Goal: Task Accomplishment & Management: Use online tool/utility

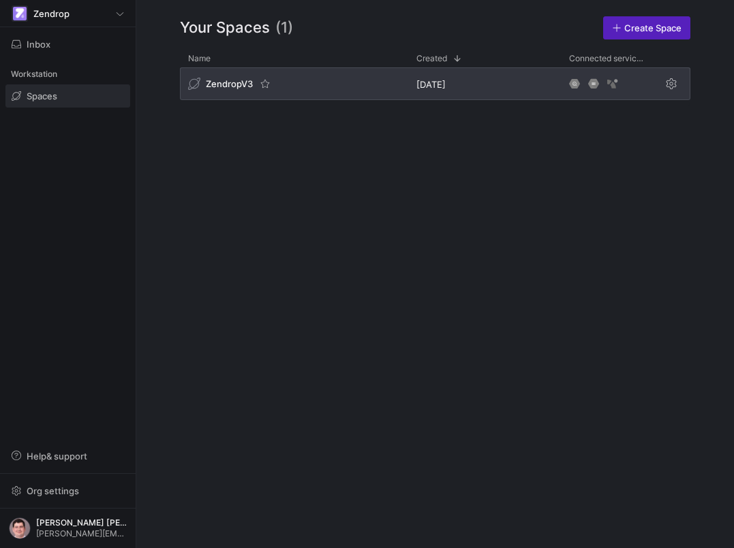
click at [223, 93] on div "ZendropV3" at bounding box center [294, 83] width 228 height 33
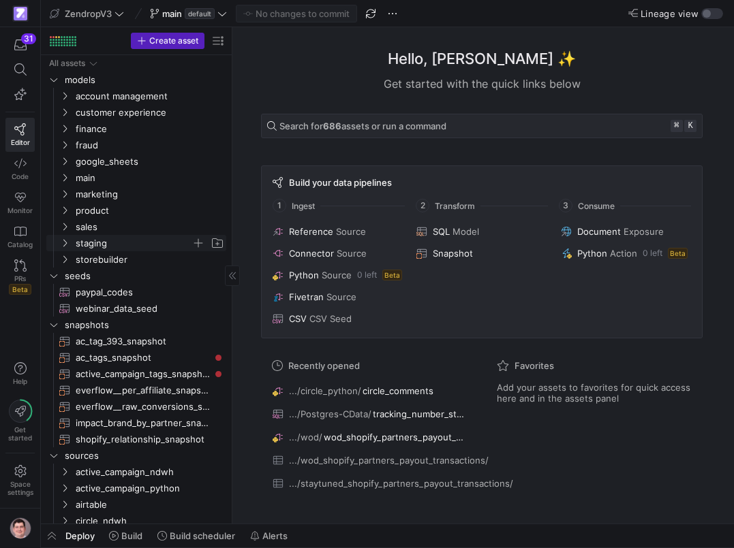
click at [80, 241] on span "staging" at bounding box center [134, 244] width 116 height 16
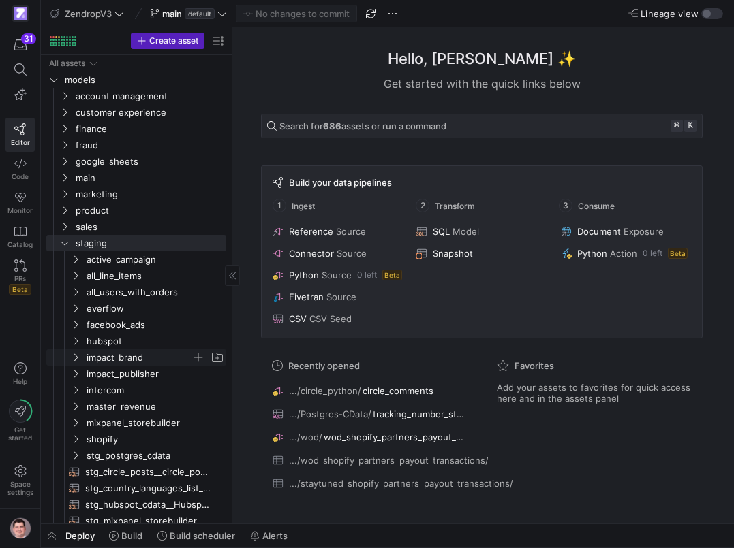
click at [100, 359] on span "impact_brand" at bounding box center [139, 358] width 105 height 16
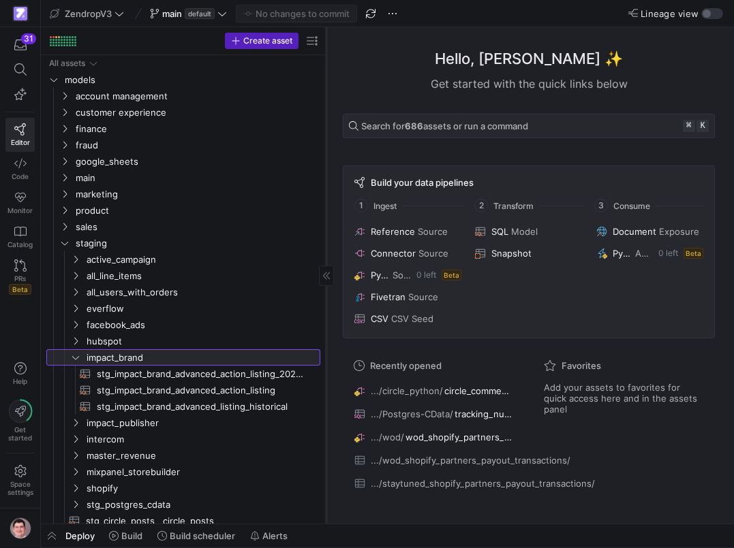
drag, startPoint x: 232, startPoint y: 362, endPoint x: 326, endPoint y: 376, distance: 95.0
click at [326, 376] on div at bounding box center [326, 275] width 1 height 497
click at [121, 366] on link "impact_brand" at bounding box center [183, 357] width 274 height 16
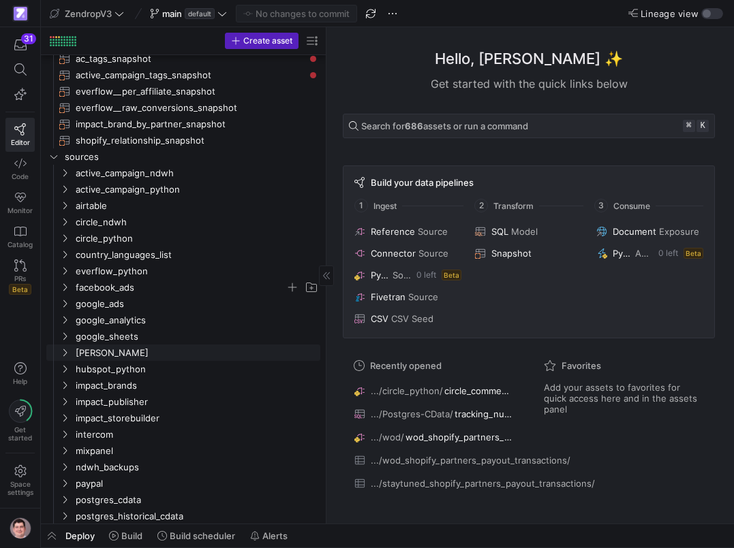
scroll to position [692, 0]
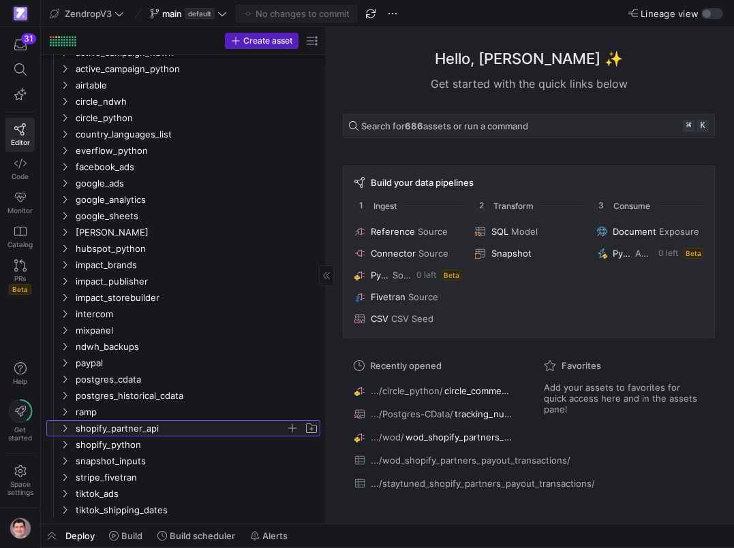
click at [112, 428] on span "shopify_partner_api" at bounding box center [181, 429] width 210 height 16
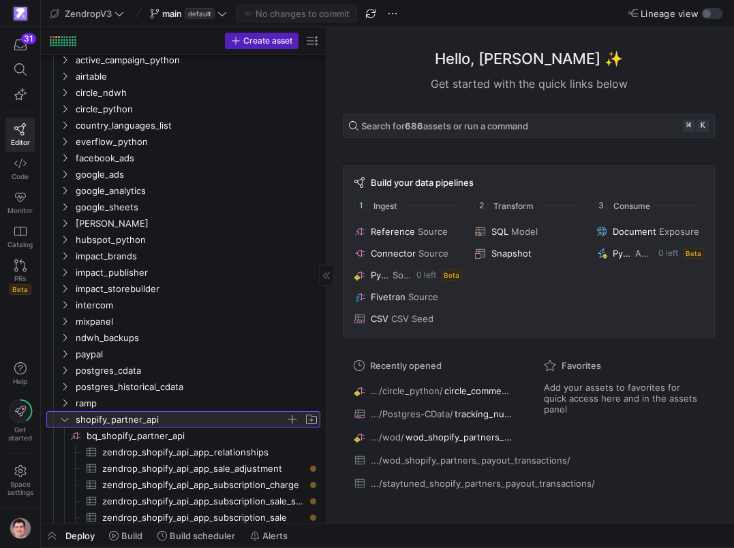
scroll to position [723, 0]
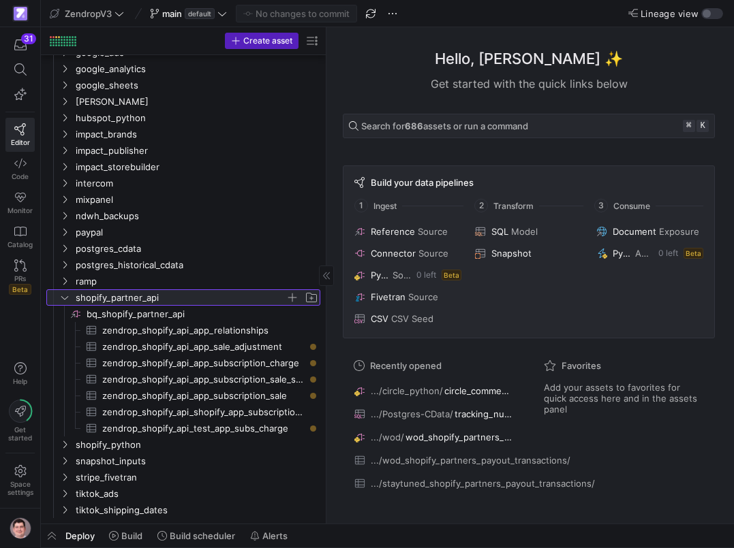
click at [129, 298] on span "shopify_partner_api" at bounding box center [181, 298] width 210 height 16
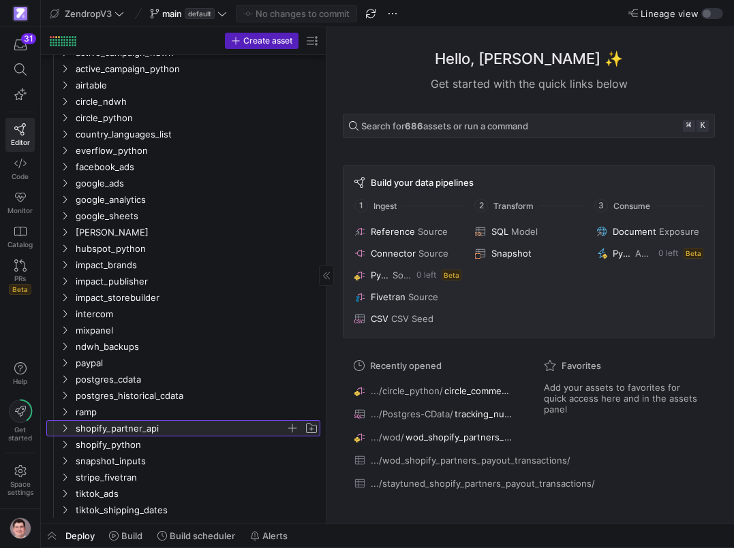
click at [106, 431] on span "shopify_partner_api" at bounding box center [181, 429] width 210 height 16
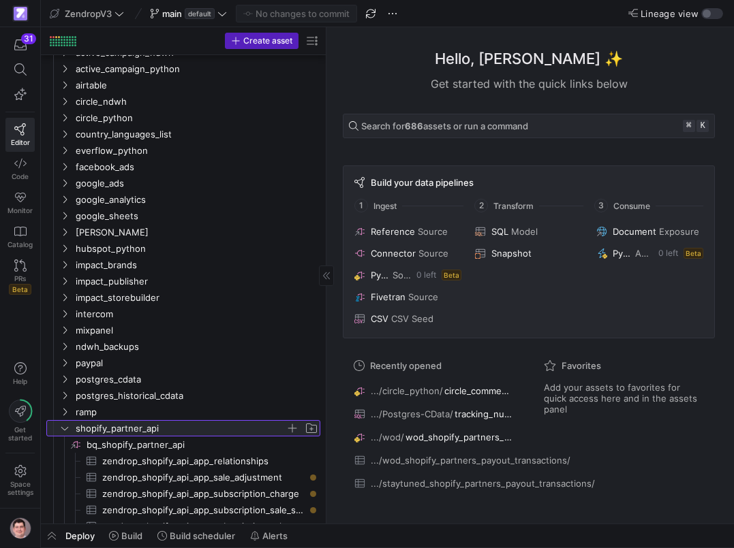
click at [106, 431] on span "shopify_partner_api" at bounding box center [181, 429] width 210 height 16
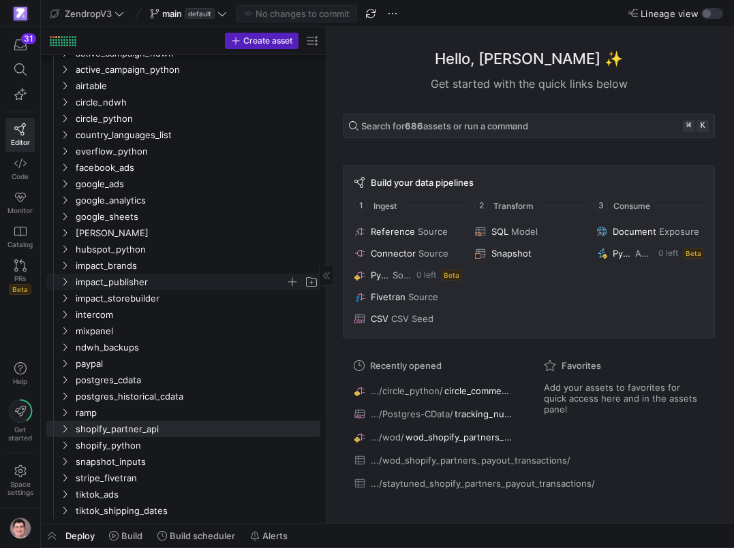
click at [127, 286] on span "impact_publisher" at bounding box center [181, 283] width 210 height 16
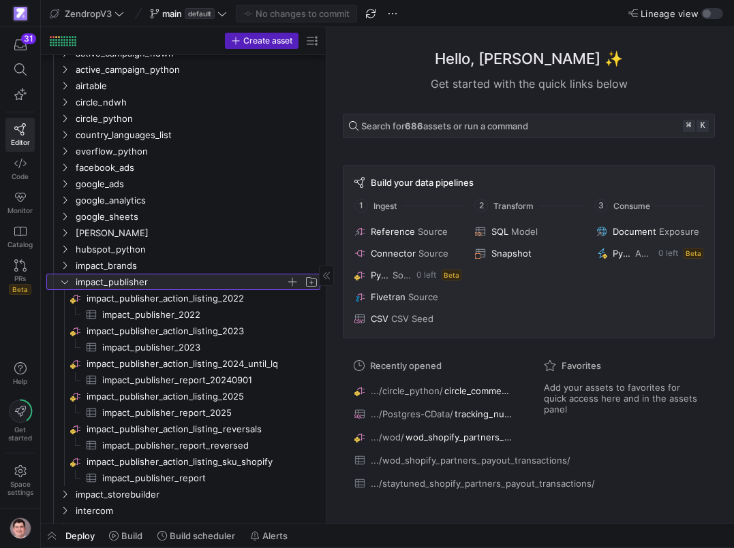
click at [127, 286] on span "impact_publisher" at bounding box center [181, 283] width 210 height 16
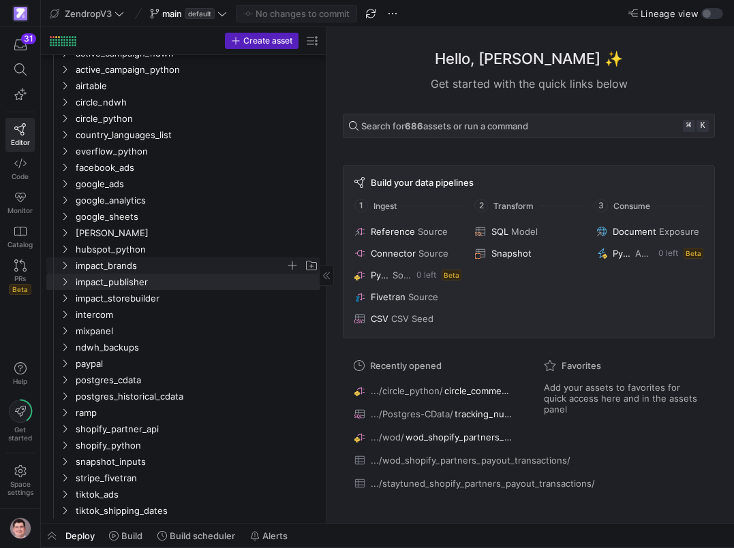
click at [127, 263] on span "impact_brands" at bounding box center [181, 266] width 210 height 16
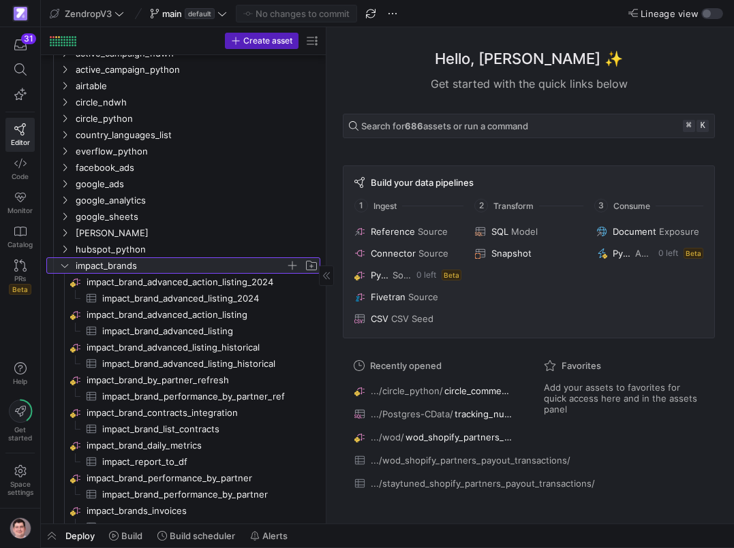
click at [128, 263] on span "impact_brands" at bounding box center [181, 266] width 210 height 16
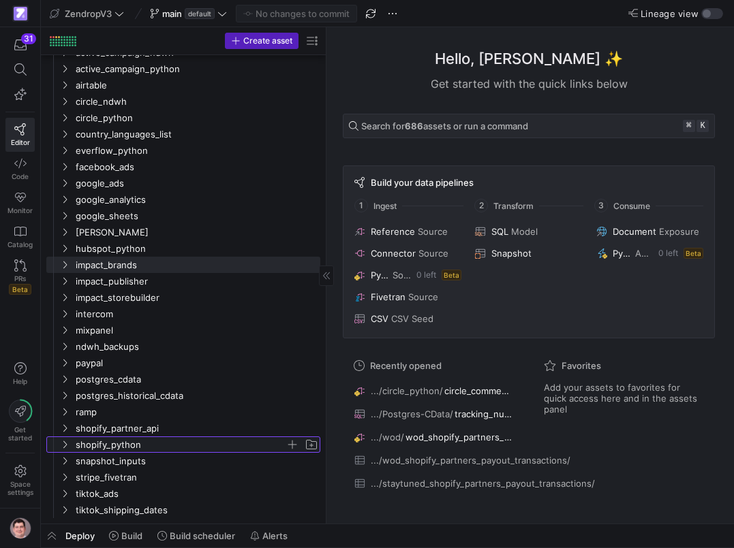
click at [104, 445] on span "shopify_python" at bounding box center [181, 445] width 210 height 16
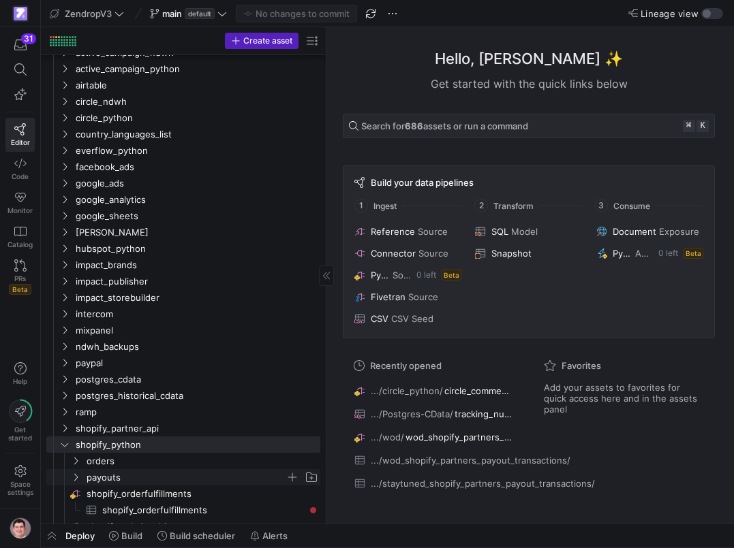
click at [103, 473] on span "payouts" at bounding box center [186, 478] width 199 height 16
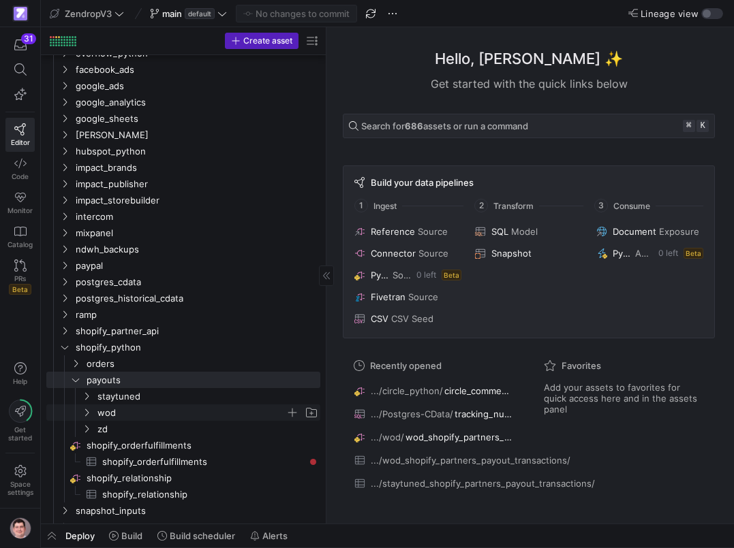
click at [110, 416] on span "wod" at bounding box center [191, 413] width 188 height 16
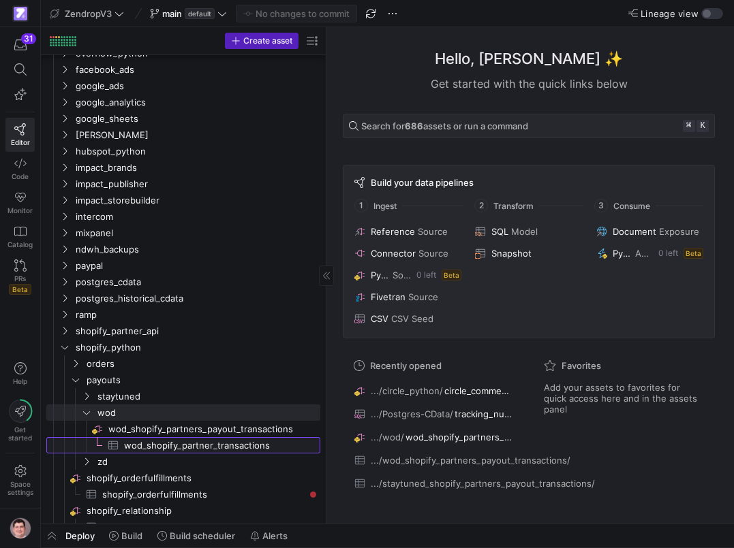
click at [133, 442] on span "wod_shopify_partner_transactions​​​​​​​​​" at bounding box center [214, 446] width 181 height 16
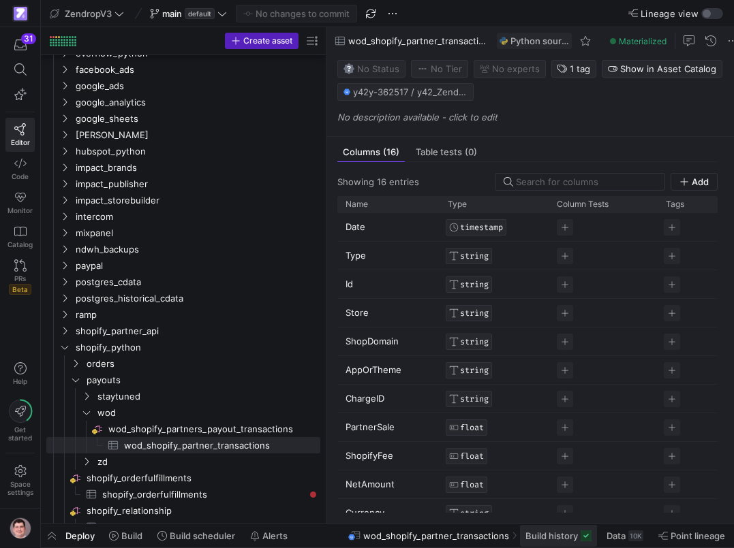
click at [580, 533] on icon at bounding box center [585, 536] width 11 height 11
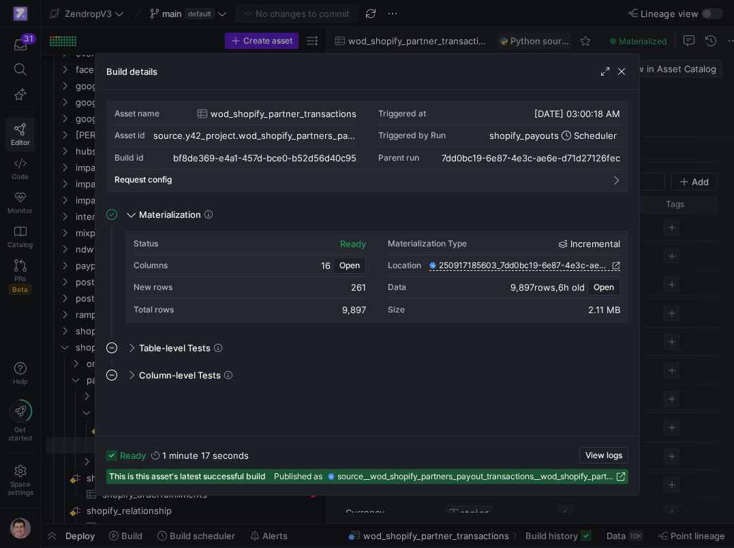
click at [67, 346] on div at bounding box center [367, 274] width 734 height 548
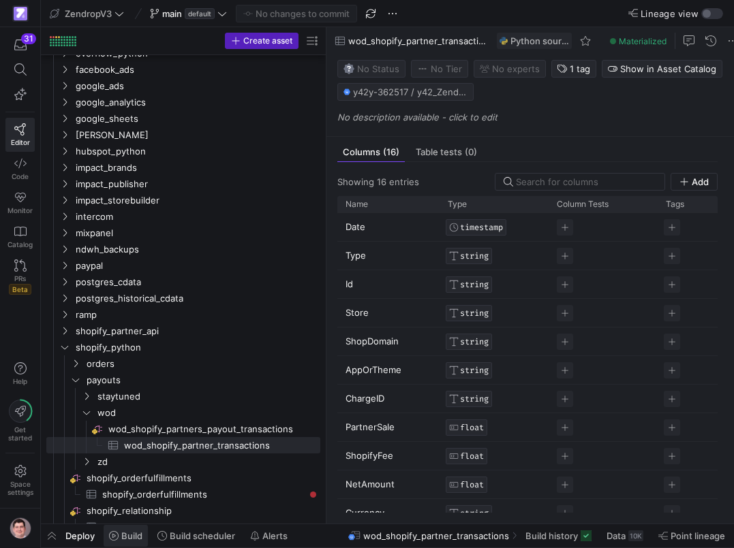
click at [134, 532] on span "Build" at bounding box center [131, 536] width 21 height 11
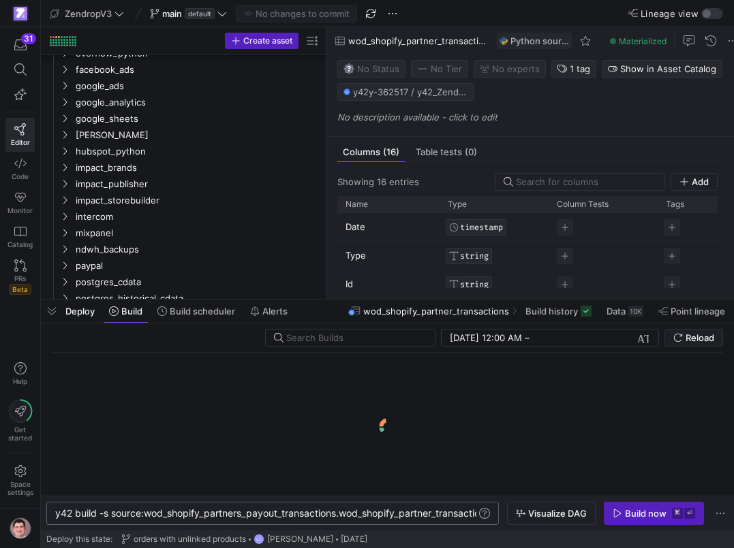
click at [315, 520] on div "y42 build -s source:wod_shopify_partners_payout_tr ansactions.wod_shopify_partn…" at bounding box center [272, 513] width 452 height 23
click at [349, 518] on div "y42 build -s source:wod_shopify_partners_payout_tr ansactions.wod_shopify_partn…" at bounding box center [280, 513] width 450 height 11
click at [465, 514] on div "y42 build -s source:wod_shopify_partners_payout_tr ansactions.wod_shopify_partn…" at bounding box center [251, 513] width 450 height 11
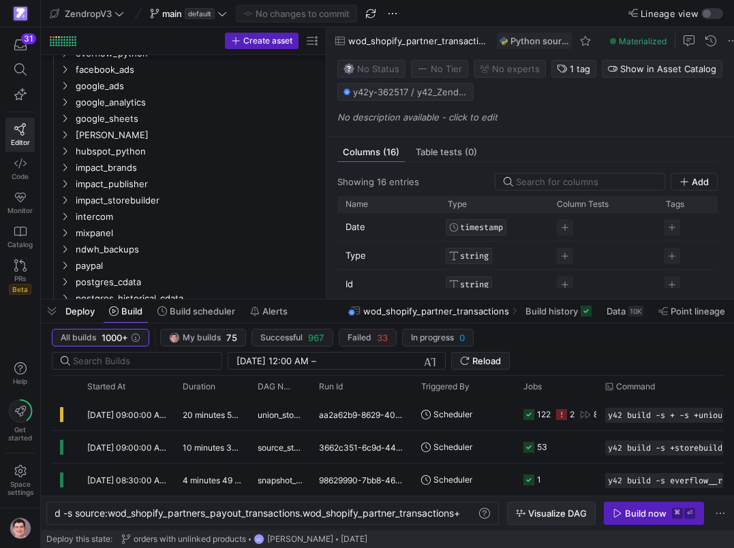
click at [569, 517] on span "Visualize DAG" at bounding box center [557, 513] width 59 height 11
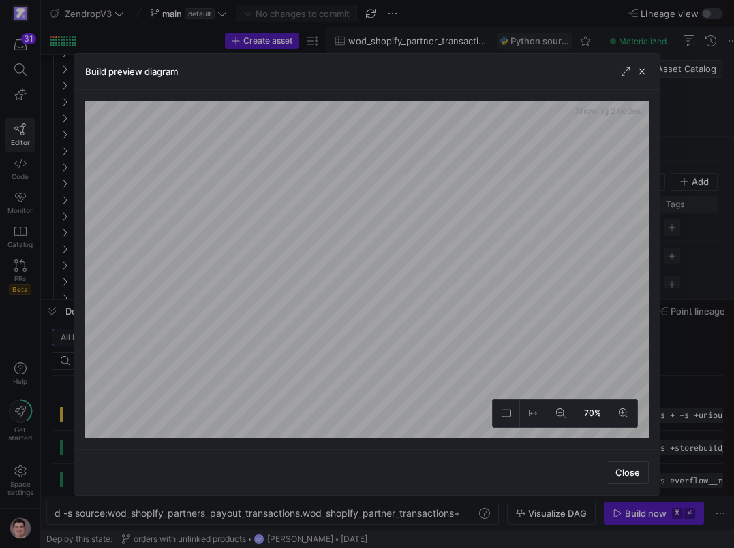
click at [44, 358] on div at bounding box center [367, 274] width 734 height 548
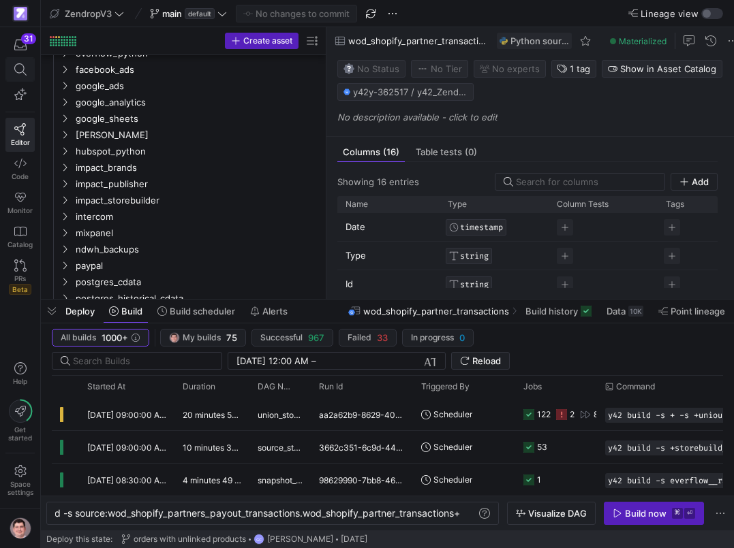
click at [28, 69] on span at bounding box center [20, 69] width 17 height 12
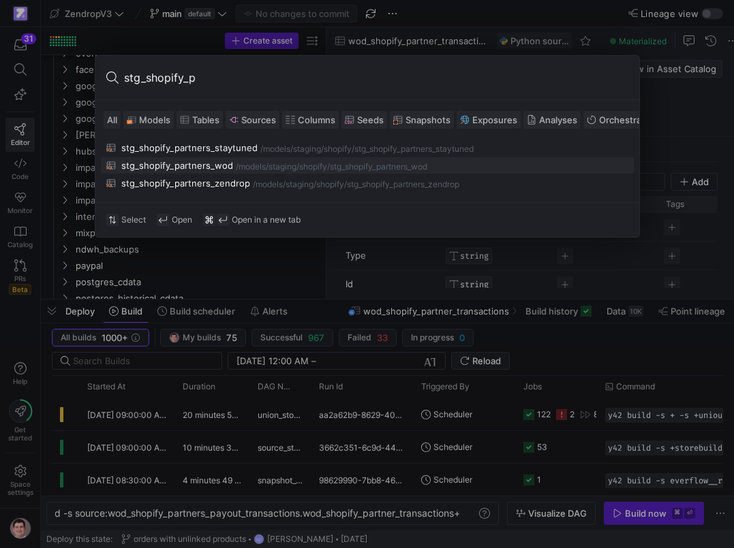
type input "stg_shopify_p"
click at [163, 165] on div "stg_shopify_partners_wod" at bounding box center [177, 165] width 112 height 11
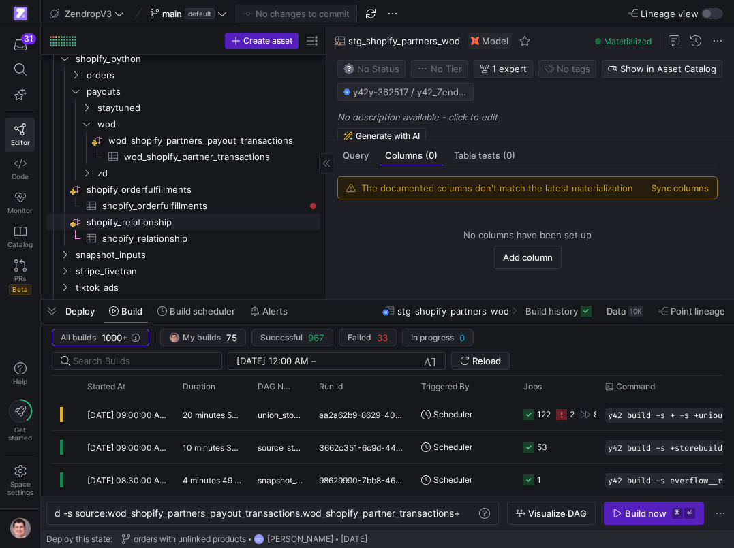
scroll to position [1198, 0]
click at [692, 192] on button "Sync columns" at bounding box center [680, 188] width 58 height 11
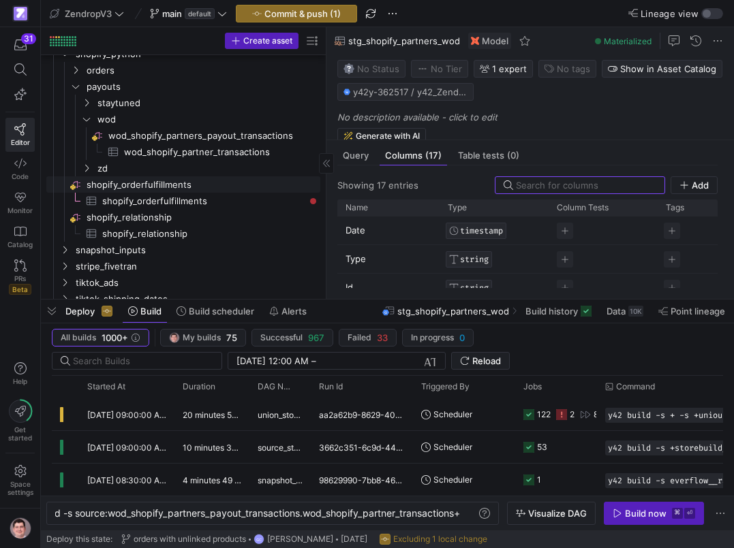
scroll to position [1201, 0]
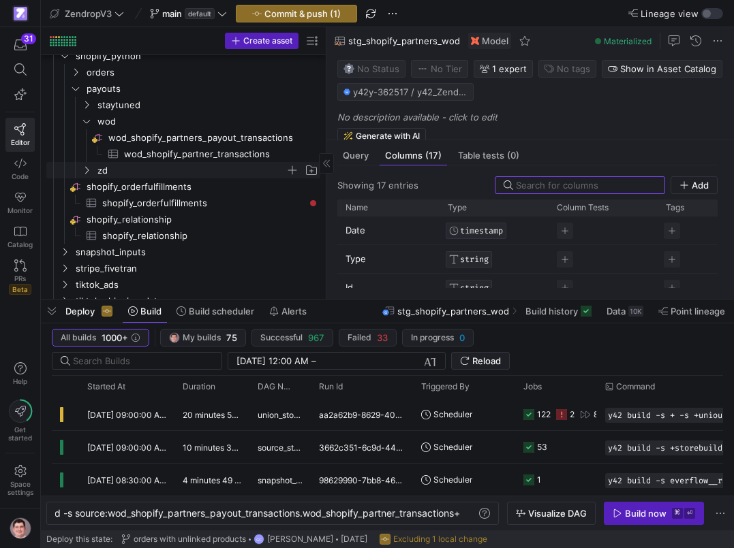
click at [134, 170] on span "zd" at bounding box center [191, 171] width 188 height 16
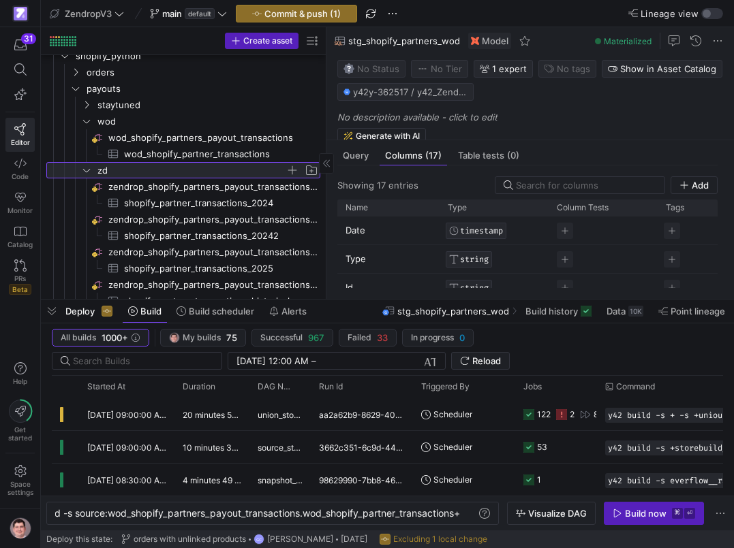
click at [137, 167] on span "zd" at bounding box center [191, 171] width 188 height 16
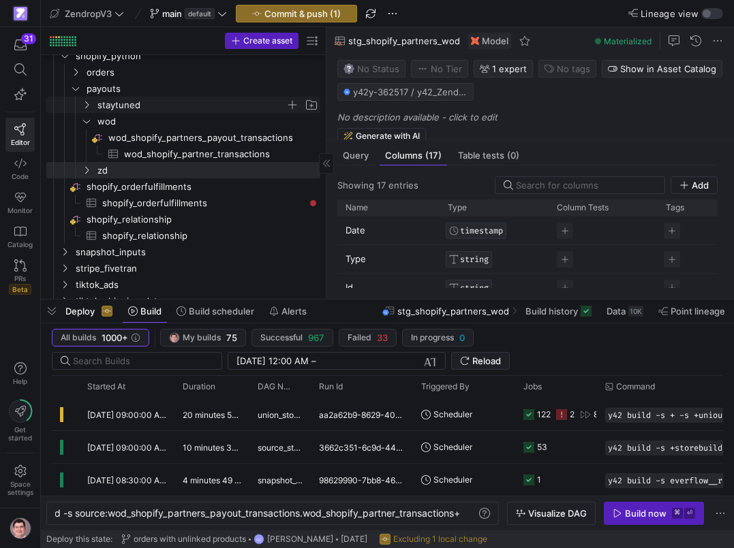
click at [153, 108] on span "staytuned" at bounding box center [191, 105] width 188 height 16
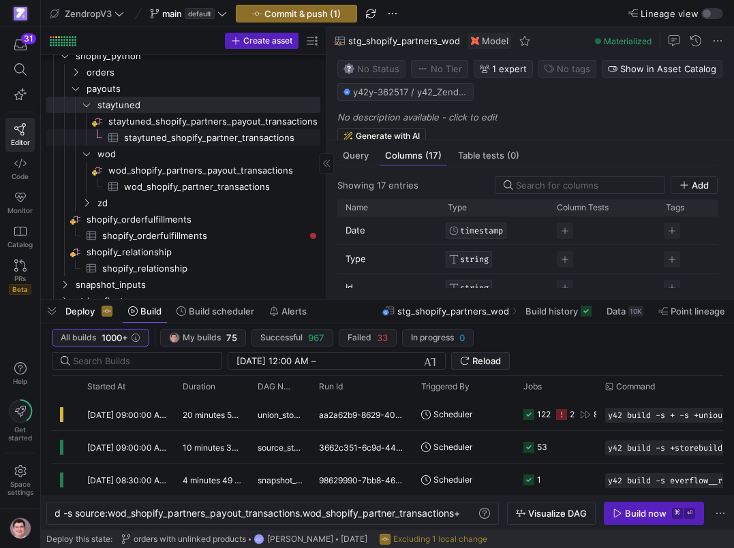
click at [155, 134] on span "staytuned_shopify_partner_transactions​​​​​​​​​" at bounding box center [214, 138] width 181 height 16
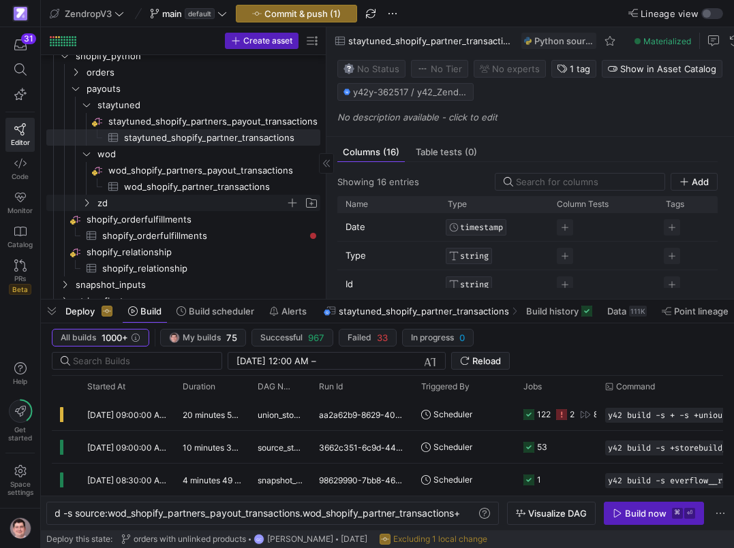
click at [97, 206] on span "zd" at bounding box center [200, 202] width 240 height 15
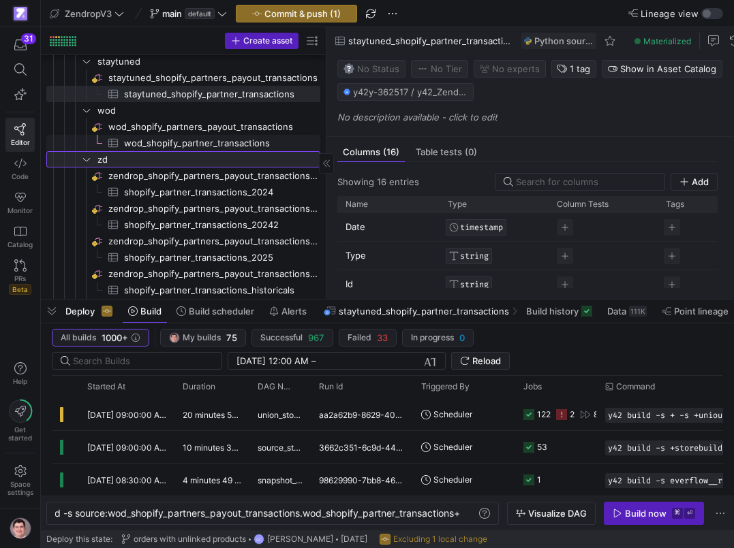
scroll to position [1224, 0]
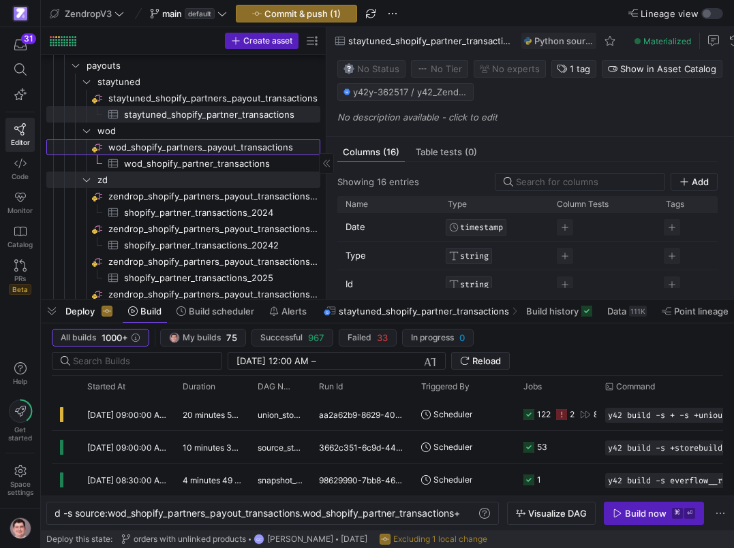
click at [138, 147] on span "wod_shopify_partners_payout_transactions​​​​​​​​" at bounding box center [213, 148] width 210 height 16
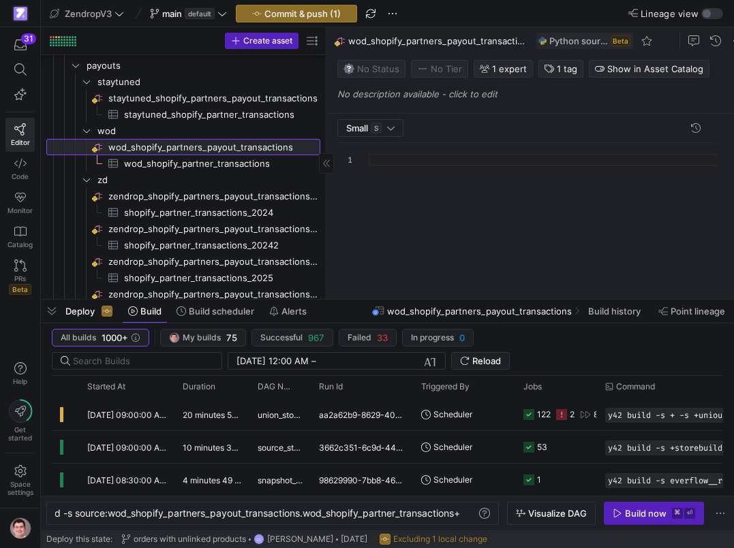
scroll to position [123, 0]
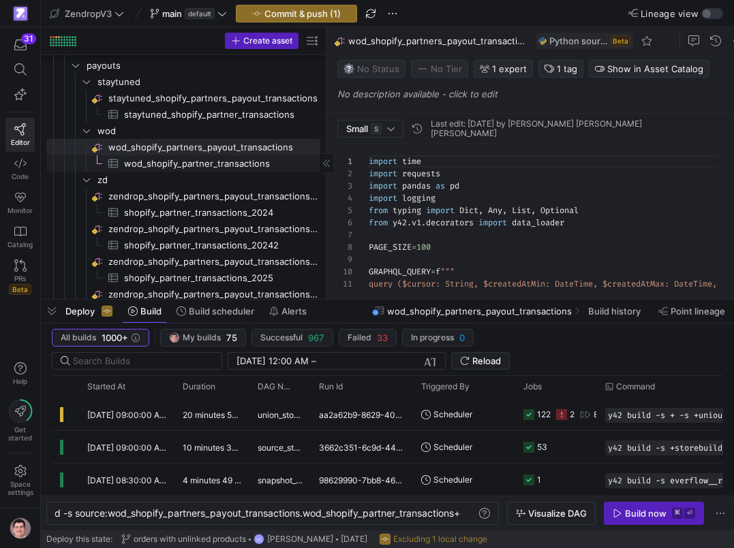
click at [230, 170] on span "wod_shopify_partner_transactions​​​​​​​​​" at bounding box center [214, 164] width 181 height 16
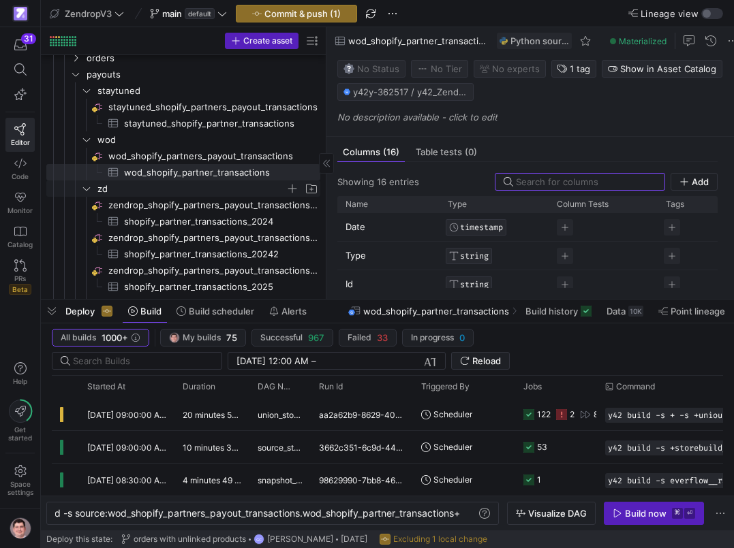
scroll to position [1206, 0]
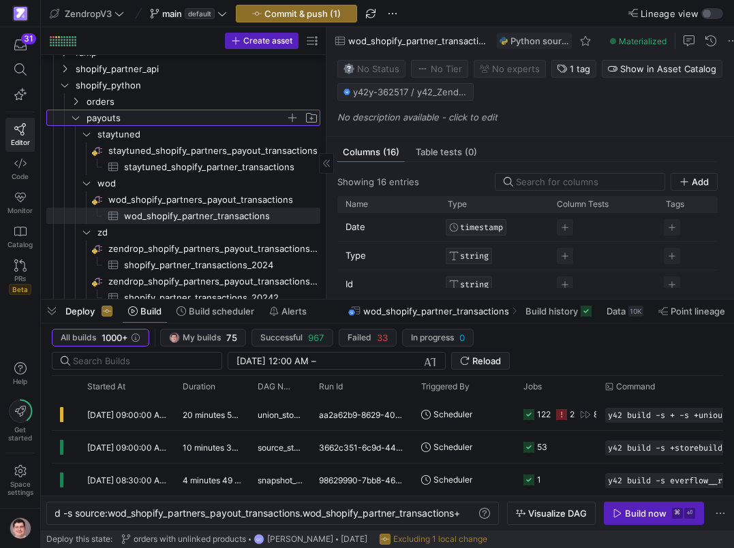
click at [113, 121] on span "payouts" at bounding box center [186, 118] width 199 height 16
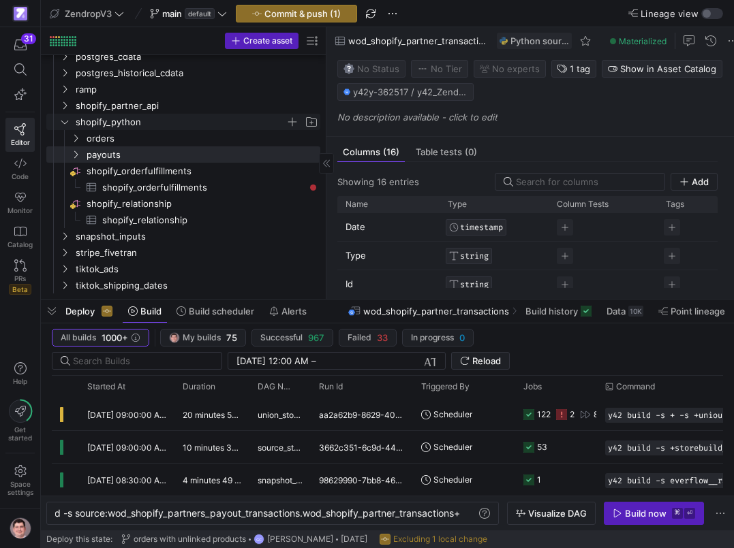
click at [115, 127] on span "shopify_python" at bounding box center [181, 122] width 210 height 16
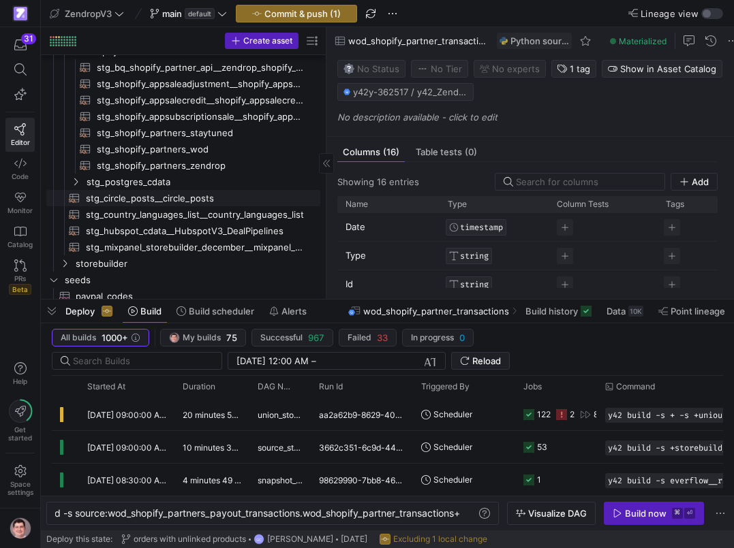
scroll to position [376, 0]
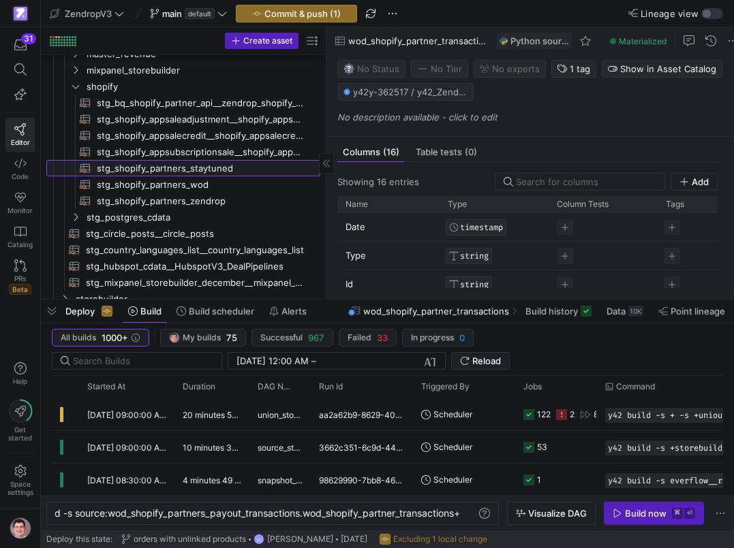
click at [120, 161] on span "stg_shopify_partners_staytuned​​​​​​​​​​" at bounding box center [201, 169] width 208 height 16
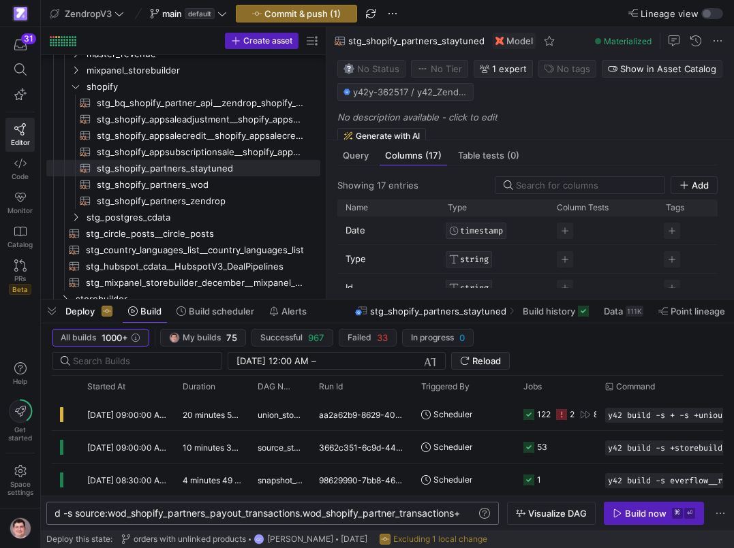
click at [311, 520] on div "y42 build -s source:wod_shopify_partners_payout_tr ansactions.wod_shopify_partn…" at bounding box center [272, 513] width 452 height 23
click at [317, 514] on div "y42 build -s source:wod_shopify_partners_payout_tr ansactions.wod_shopify_partn…" at bounding box center [247, 513] width 457 height 11
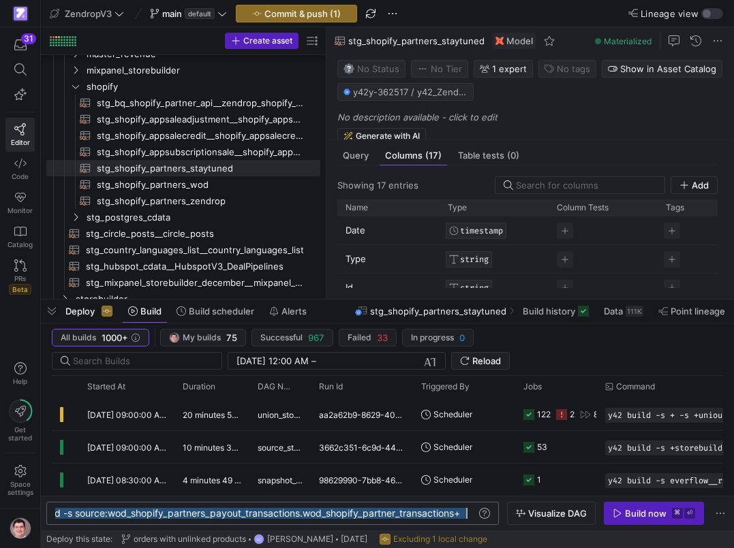
click at [317, 514] on div "y42 build -s source:wod_shopify_partners_payout_tr ansactions.wod_shopify_partn…" at bounding box center [247, 513] width 457 height 11
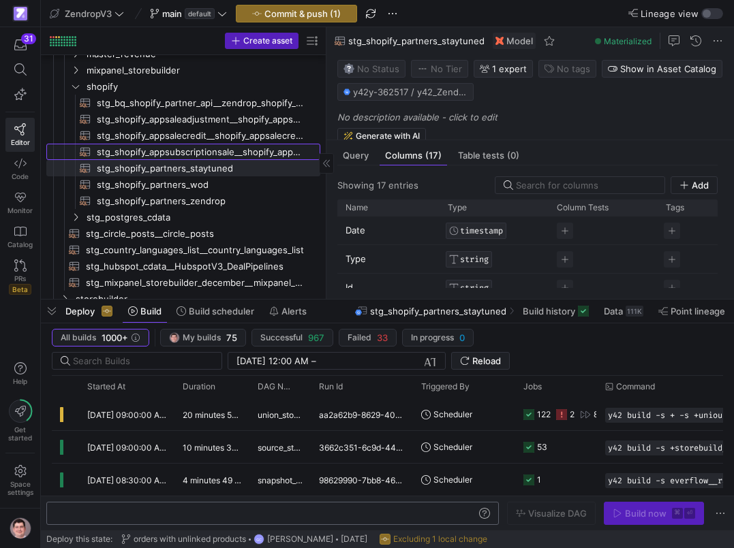
click at [253, 156] on span "stg_shopify_appsubscriptionsale__shopify_appsubscriptionsale2024​​​​​​​​​​" at bounding box center [201, 152] width 208 height 16
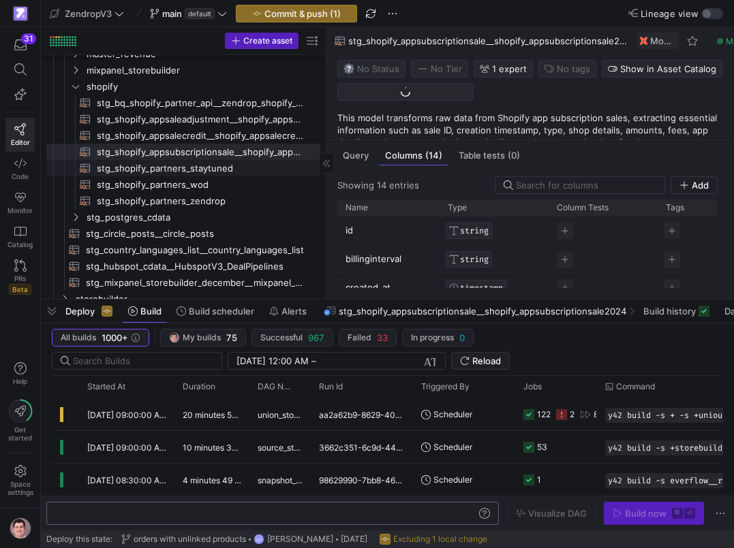
click at [246, 171] on span "stg_shopify_partners_staytuned​​​​​​​​​​" at bounding box center [201, 169] width 208 height 16
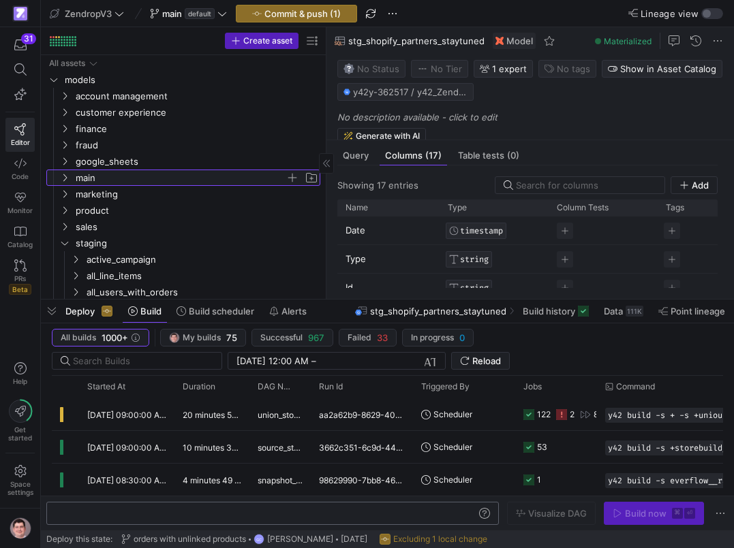
click at [70, 176] on y42-icon "Press SPACE to select this row." at bounding box center [64, 177] width 11 height 11
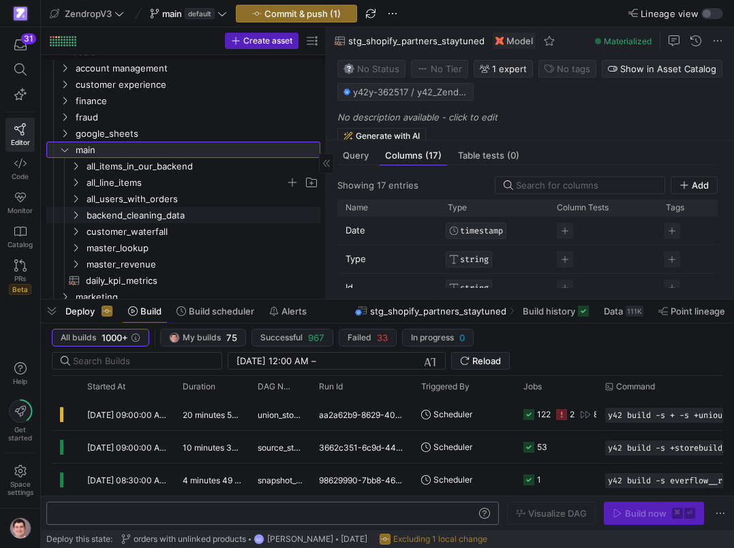
scroll to position [25, 0]
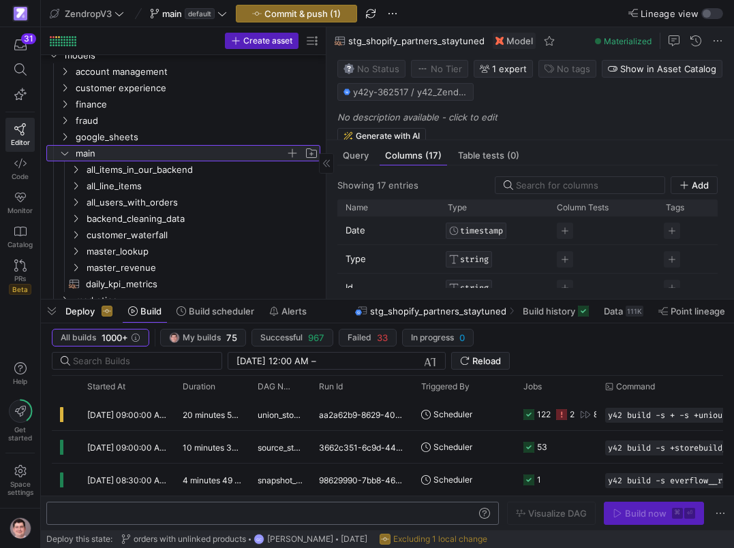
click at [293, 153] on span "button" at bounding box center [292, 153] width 14 height 14
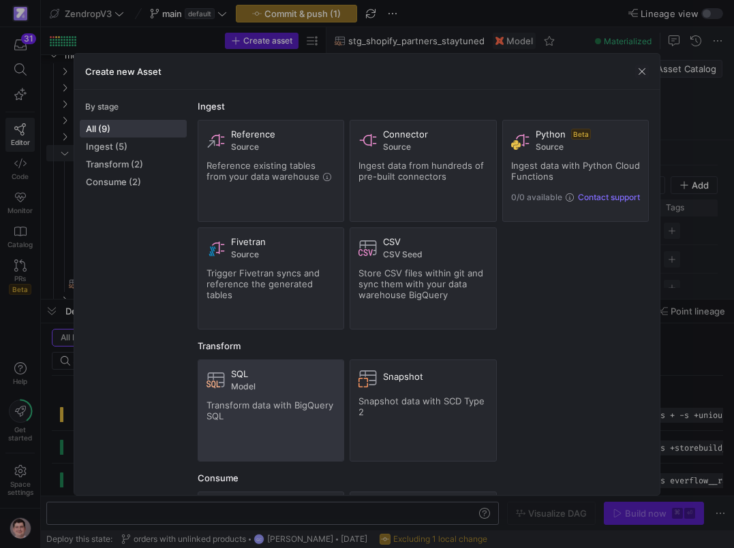
click at [272, 375] on div "SQL" at bounding box center [283, 374] width 105 height 11
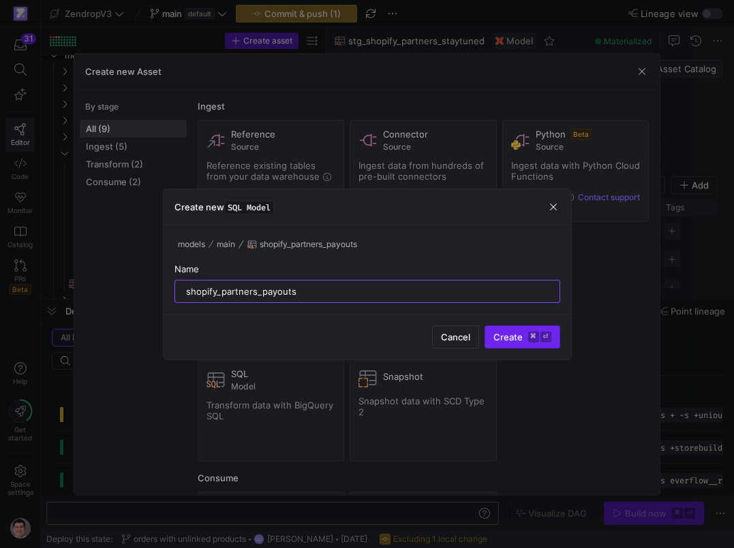
type input "shopify_partners_payouts"
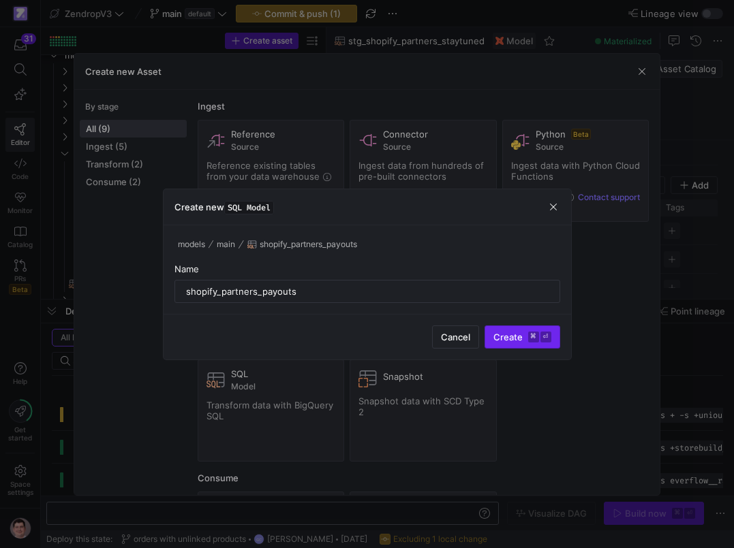
click at [506, 334] on span "Create ⌘ ⏎" at bounding box center [522, 337] width 58 height 11
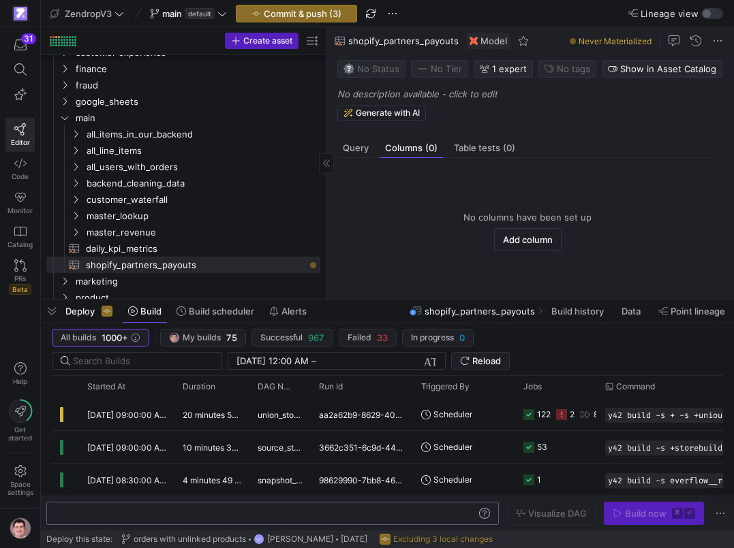
scroll to position [61, 0]
click at [343, 141] on div "Query" at bounding box center [355, 148] width 37 height 20
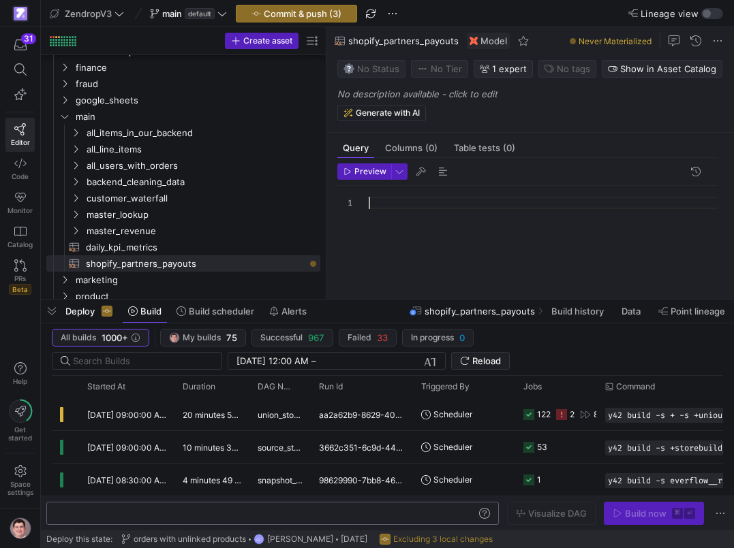
click at [384, 204] on div at bounding box center [549, 234] width 360 height 97
click at [434, 206] on div at bounding box center [549, 234] width 360 height 97
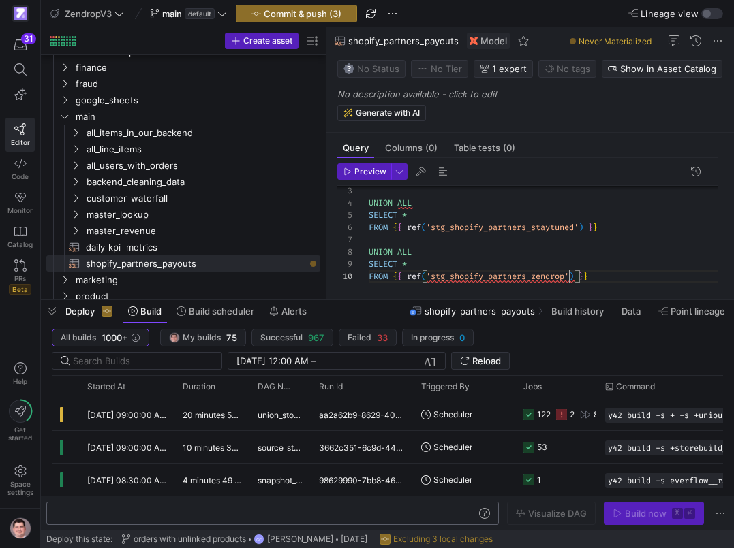
scroll to position [110, 200]
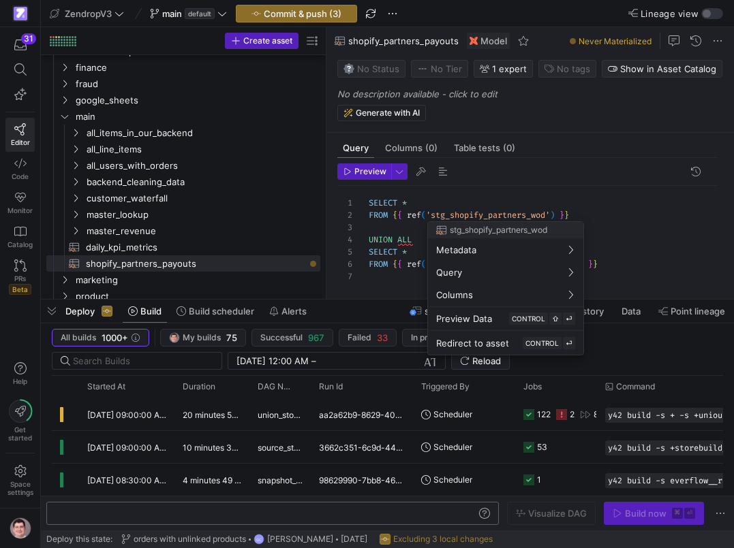
click at [450, 202] on div at bounding box center [367, 274] width 734 height 548
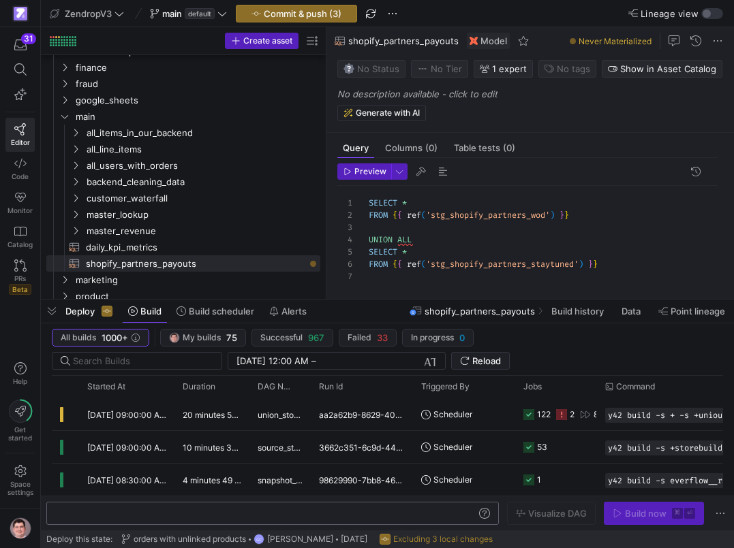
click at [450, 202] on div "UNION ALL SELECT * FROM { { ref ( 'stg_shopify_partners_staytuned' ) } } FROM {…" at bounding box center [549, 253] width 360 height 134
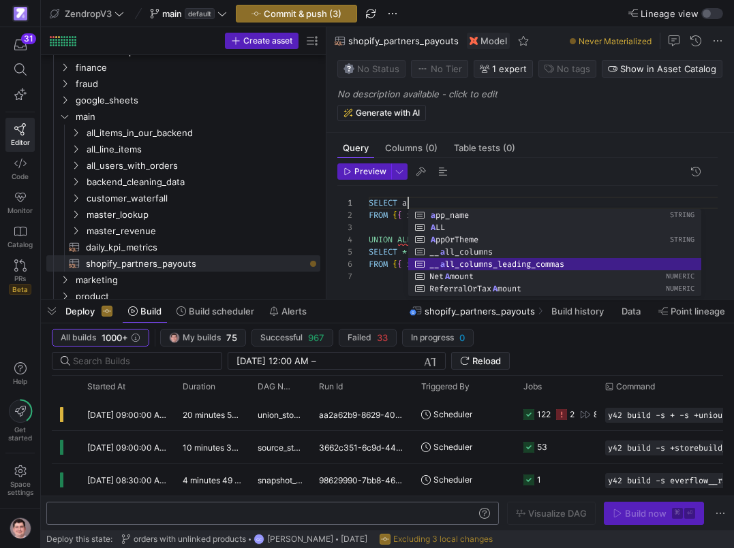
scroll to position [86, 59]
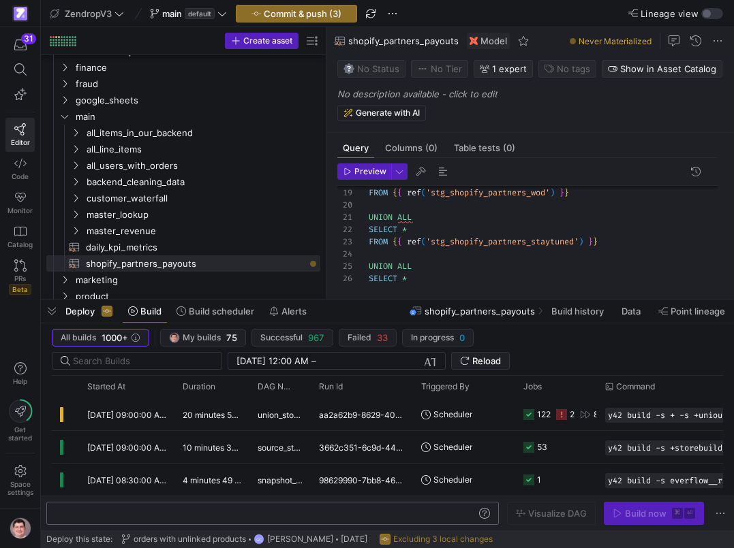
click at [428, 224] on div ", ` app_name ` FROM { { ref ( 'stg_shopify_partners_wod' ) } } UNION ALL SELECT…" at bounding box center [549, 126] width 360 height 342
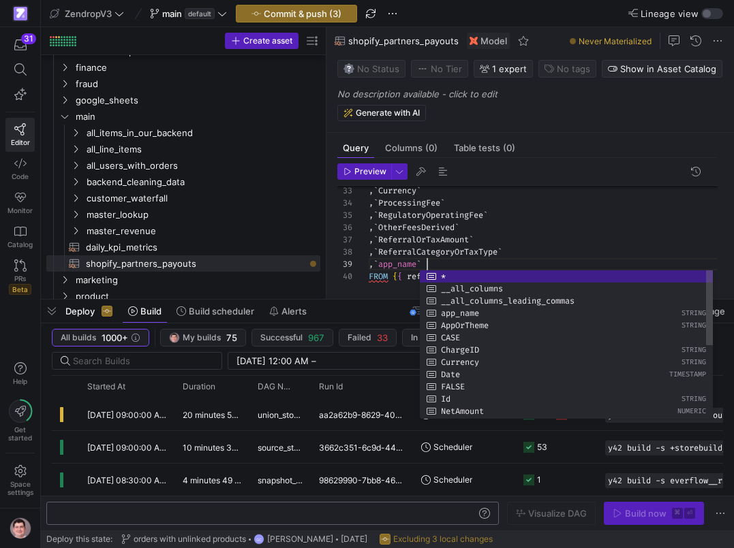
scroll to position [98, 59]
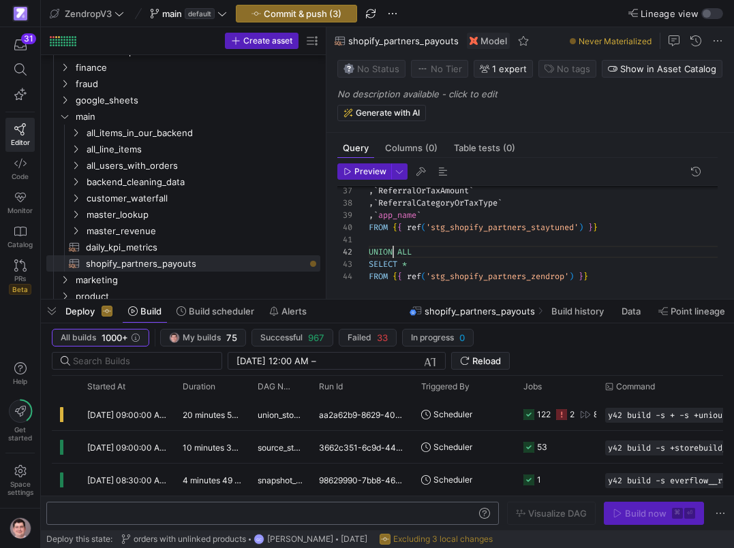
click at [392, 247] on div ", ` ReferralOrTaxAmount ` , ` ReferralCategoryOrTaxType ` , ` app_name ` FROM {…" at bounding box center [549, 7] width 360 height 550
click at [413, 263] on div ", ` ReferralOrTaxAmount ` , ` ReferralCategoryOrTaxType ` , ` app_name ` FROM {…" at bounding box center [549, 7] width 360 height 550
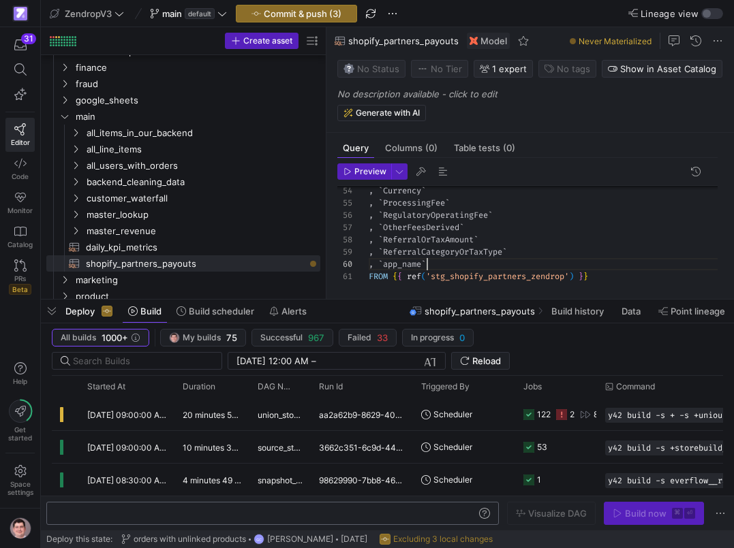
scroll to position [110, 59]
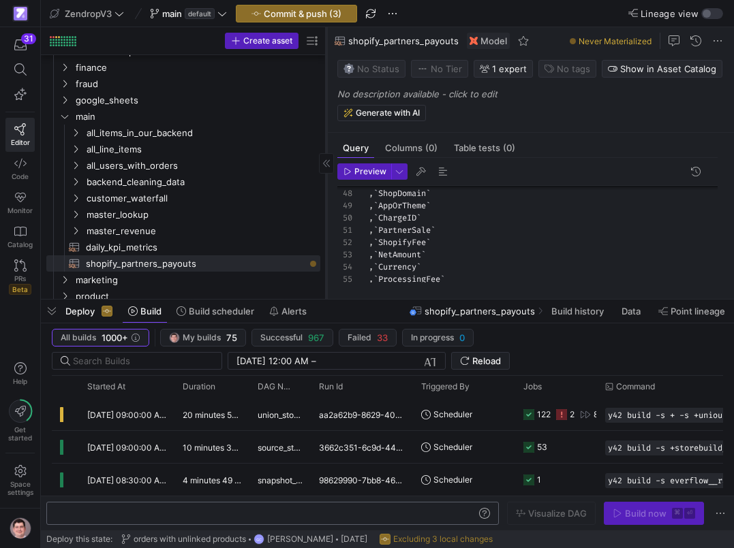
click at [325, 163] on icon at bounding box center [326, 163] width 8 height 8
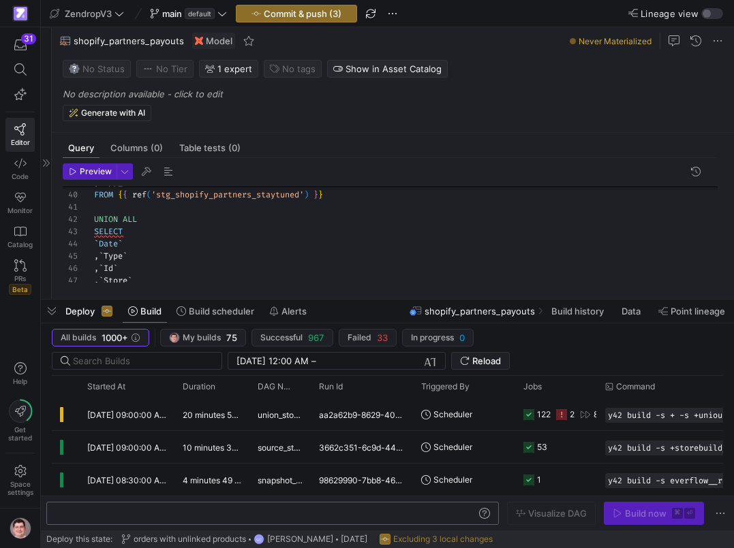
click at [148, 220] on div ", ` app_name ` FROM { { ref ( 'stg_shopify_partners_staytuned' ) } } UNION ALL …" at bounding box center [411, 79] width 634 height 759
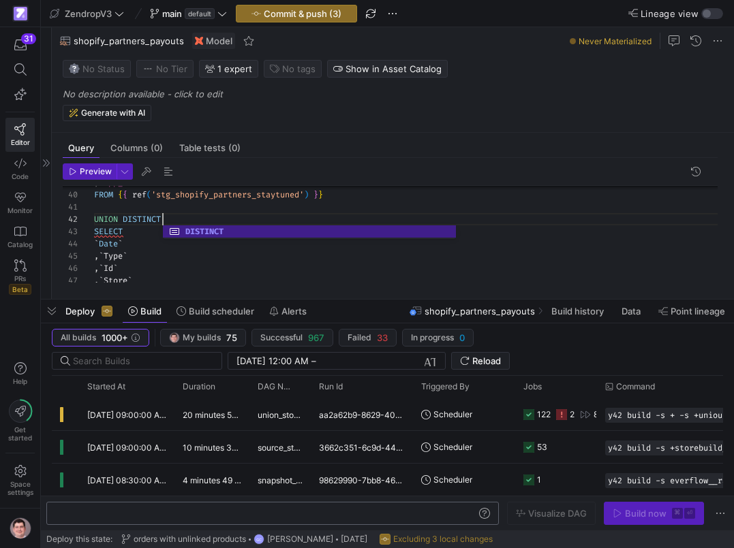
scroll to position [12, 69]
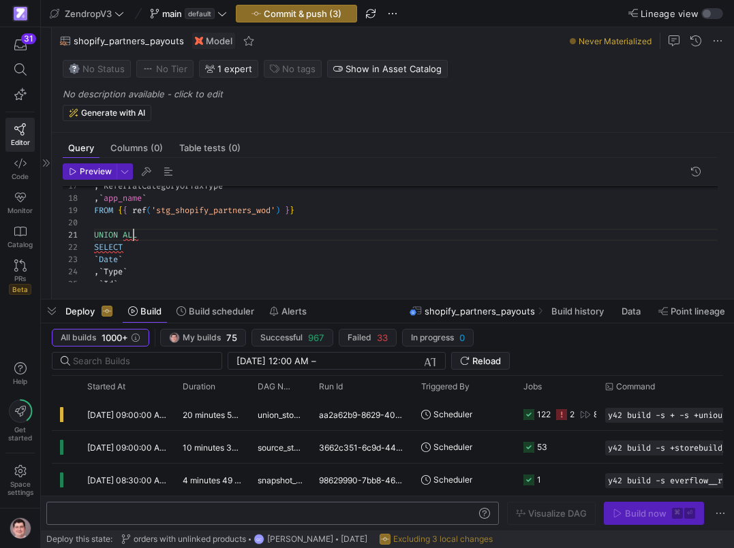
click at [131, 236] on div ", ` Id ` , ` Type ` ` Date ` SELECT UNION ALL FROM { { ref ( 'stg_shopify_partn…" at bounding box center [411, 352] width 634 height 759
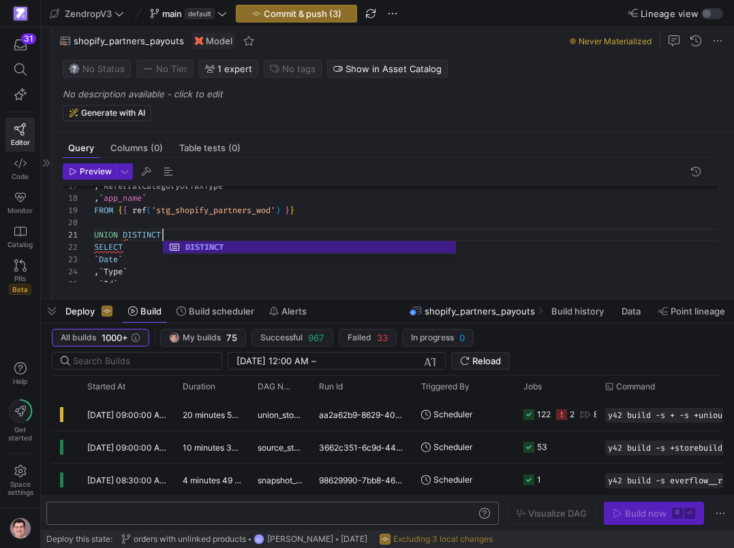
scroll to position [0, 68]
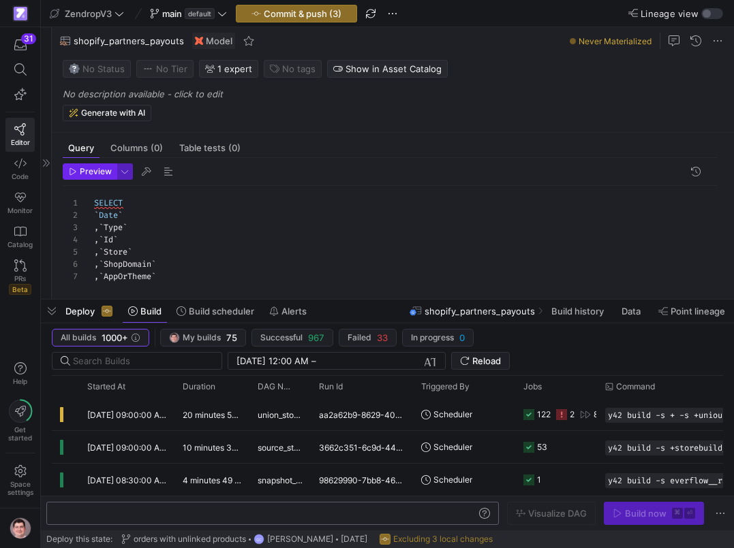
click at [101, 172] on span "Preview" at bounding box center [96, 172] width 32 height 10
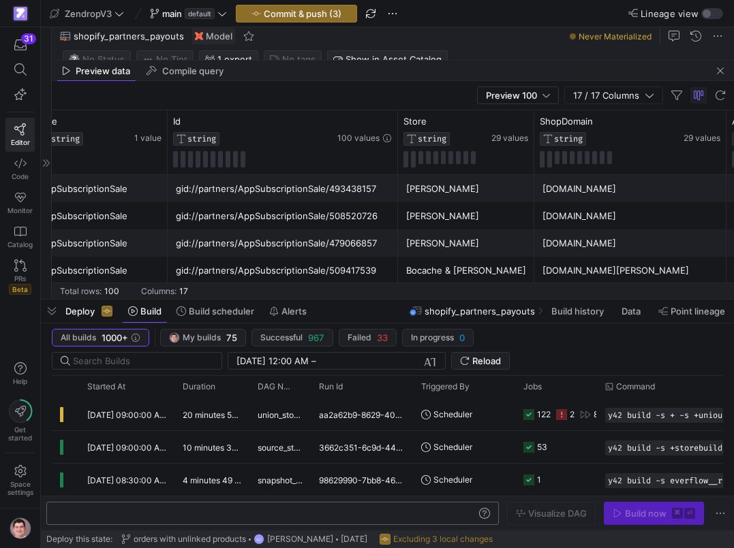
scroll to position [0, 198]
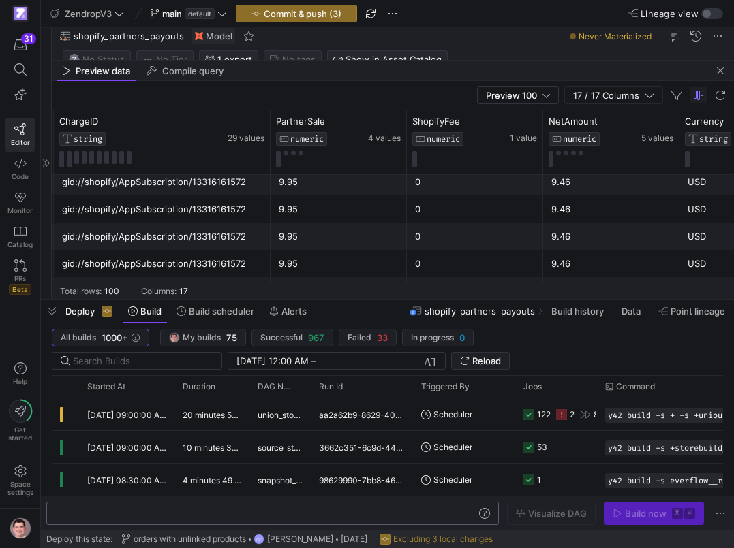
click at [411, 225] on div "0" at bounding box center [475, 236] width 136 height 27
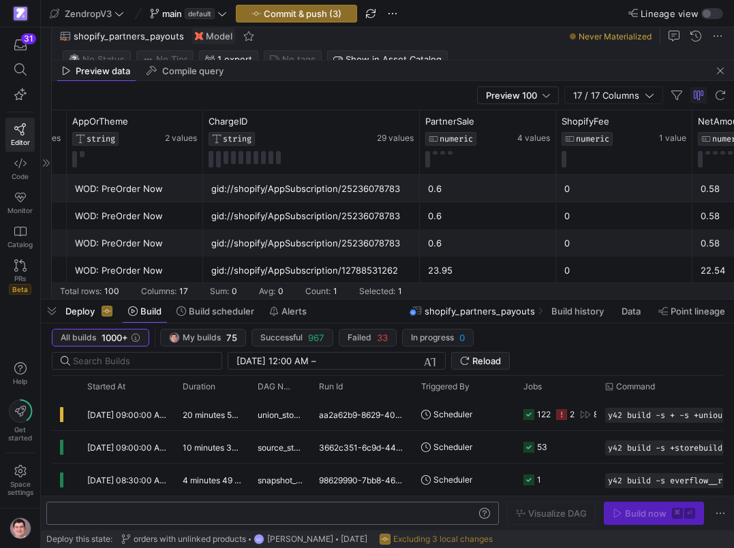
scroll to position [0, 1027]
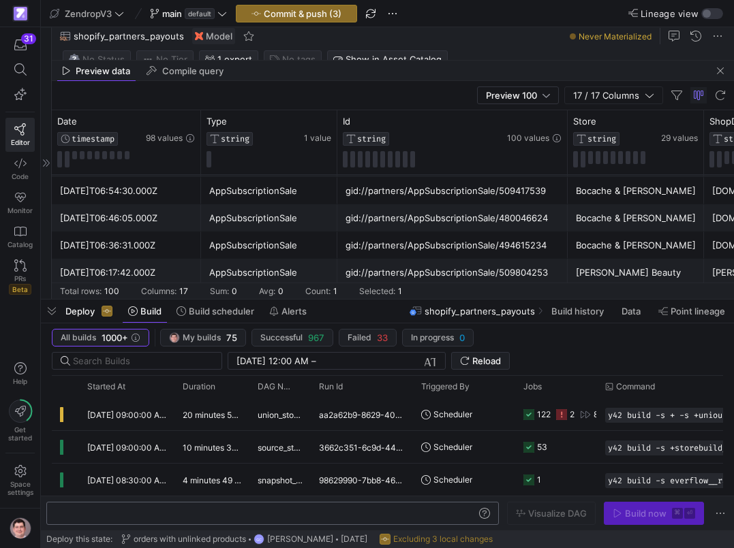
scroll to position [83, 0]
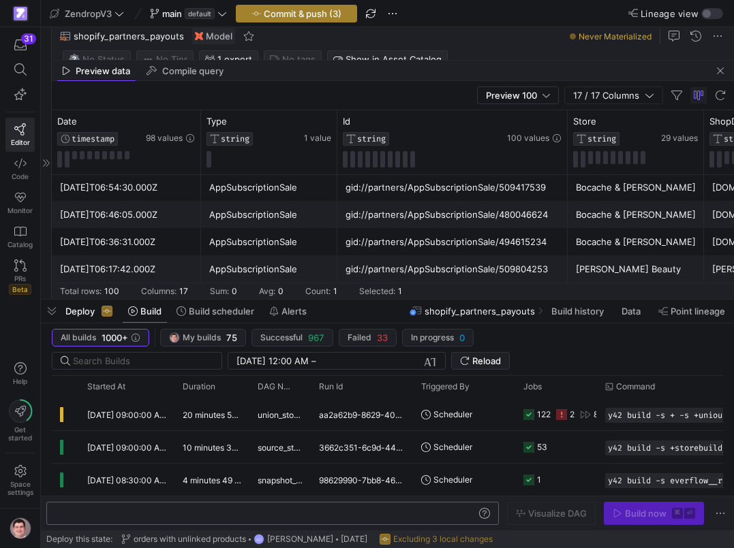
click at [332, 21] on span "button" at bounding box center [296, 13] width 120 height 16
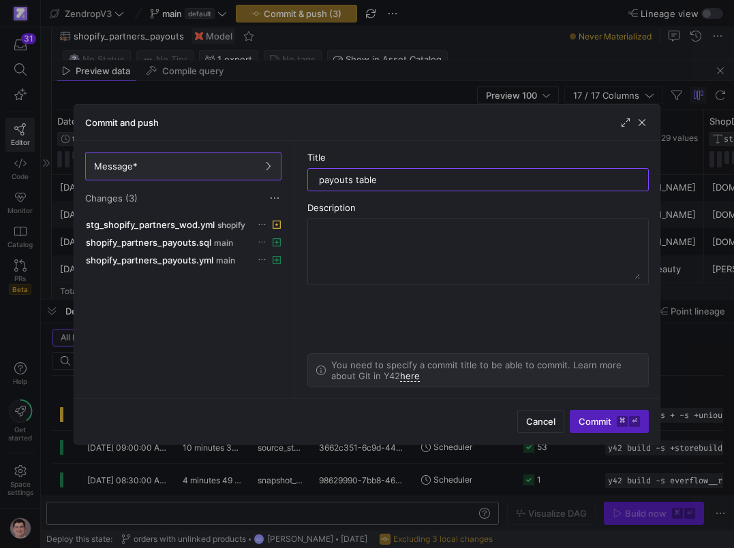
type input "payouts table"
